Goal: Transaction & Acquisition: Purchase product/service

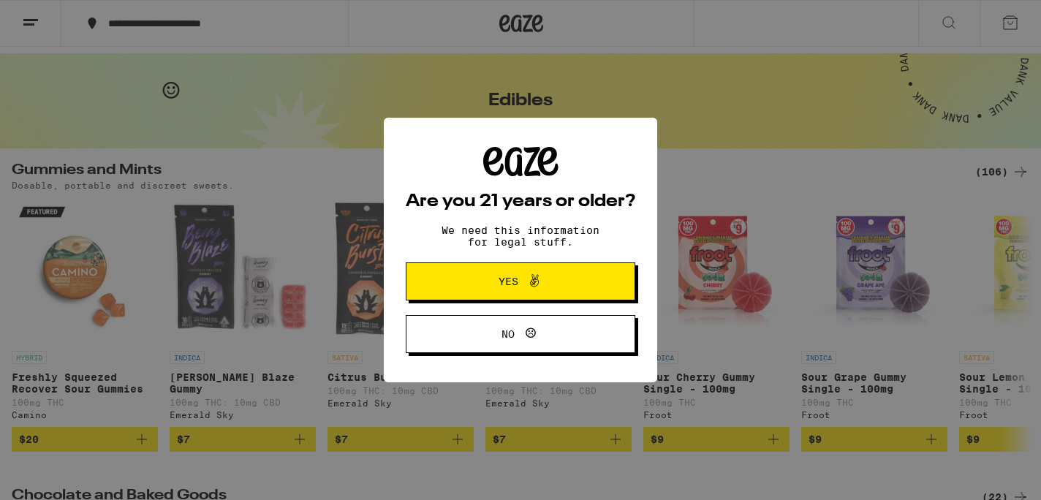
click at [567, 284] on span "Yes" at bounding box center [520, 281] width 111 height 19
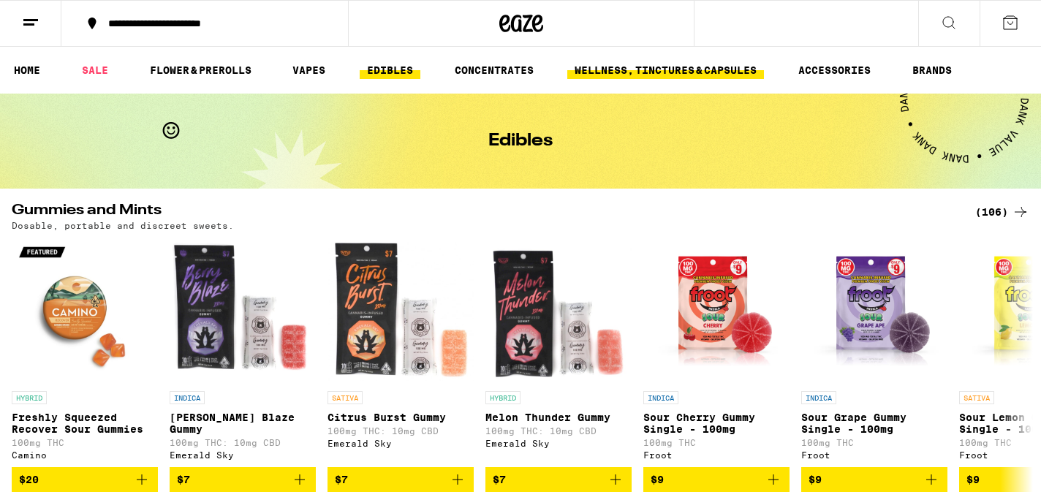
click at [679, 69] on link "WELLNESS, TINCTURES & CAPSULES" at bounding box center [665, 70] width 197 height 18
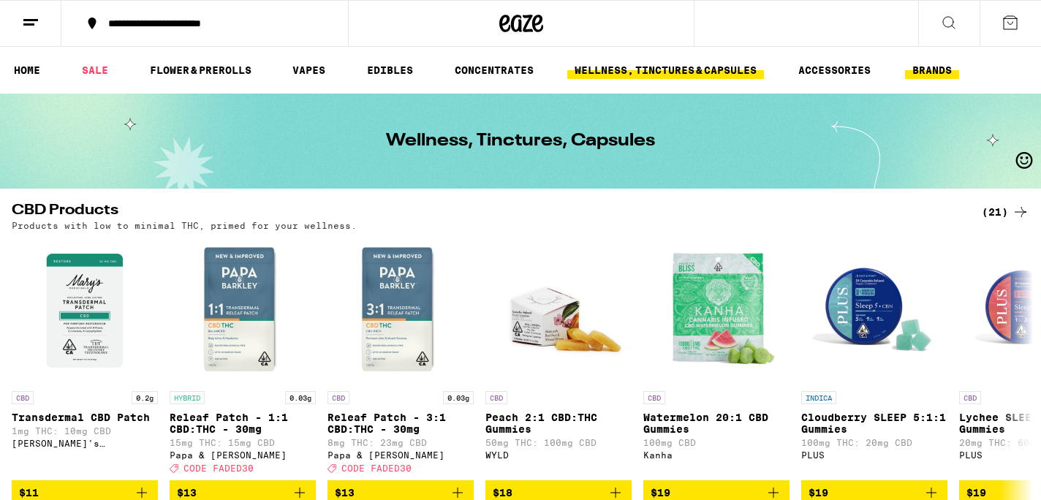
click at [939, 62] on button "BRANDS" at bounding box center [932, 70] width 54 height 18
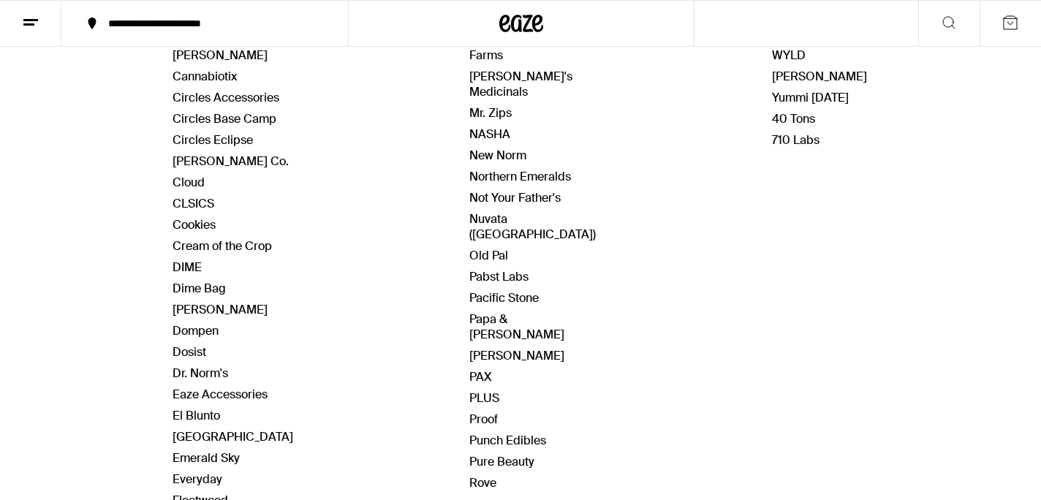
scroll to position [433, 0]
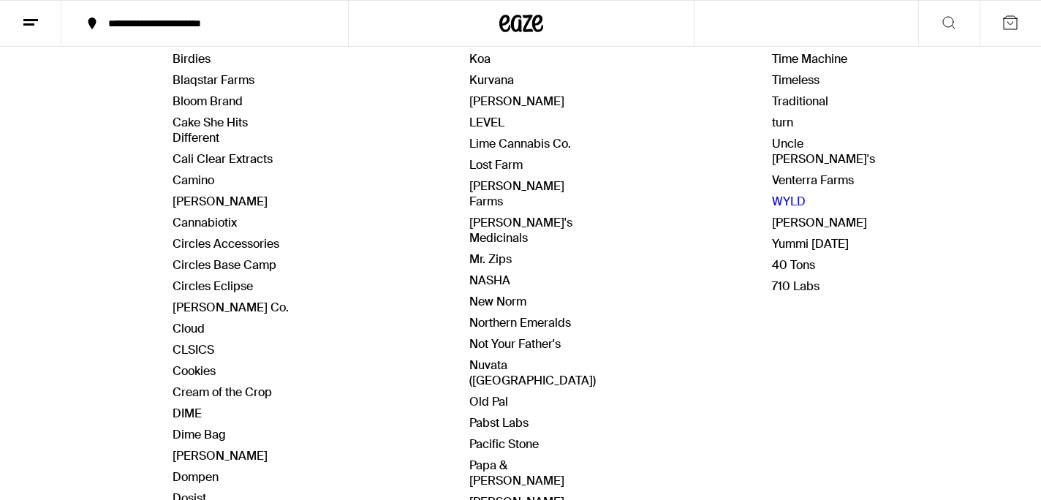
click at [781, 194] on link "WYLD" at bounding box center [789, 201] width 34 height 15
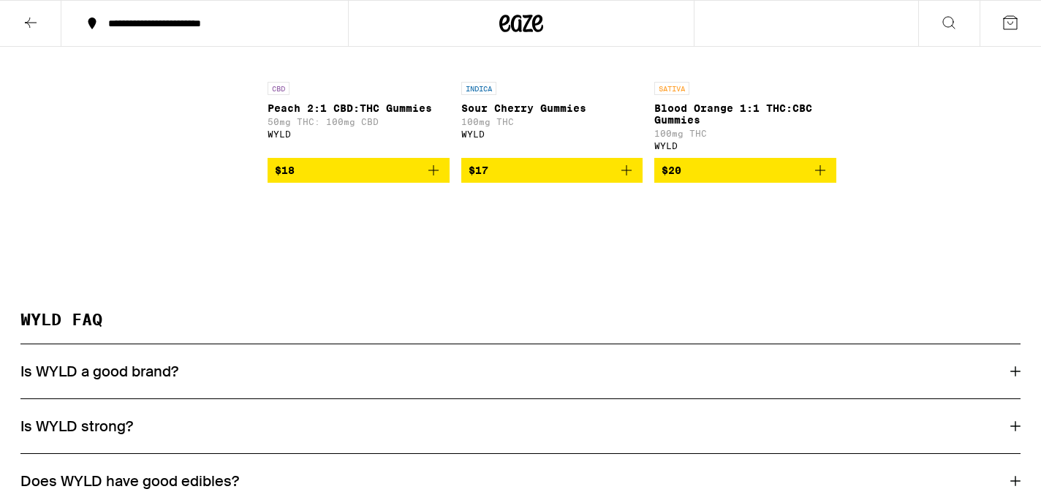
scroll to position [1343, 0]
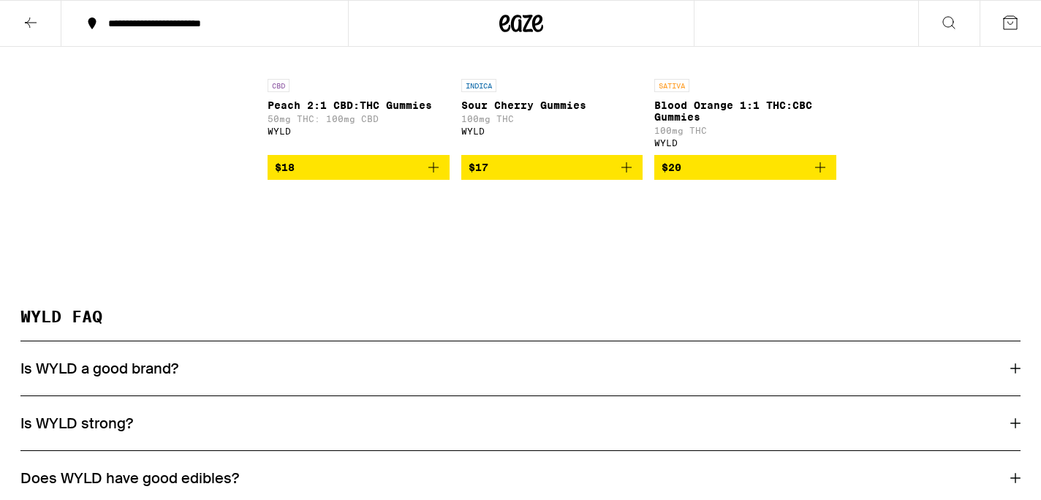
click at [553, 378] on div "Is WYLD a good brand?" at bounding box center [520, 368] width 1000 height 19
